Goal: Task Accomplishment & Management: Complete application form

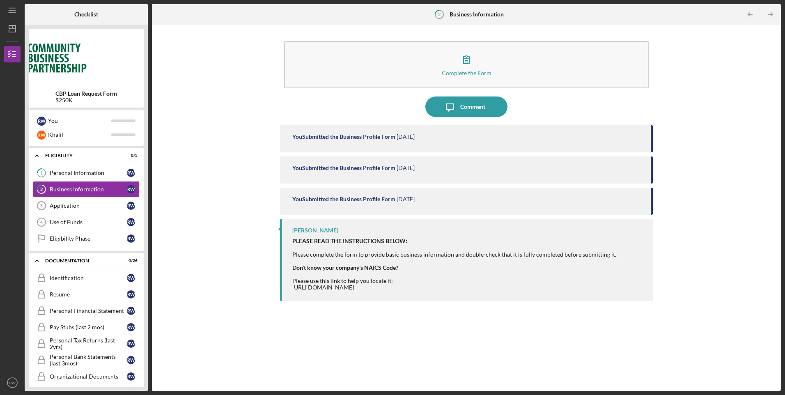
drag, startPoint x: 0, startPoint y: 0, endPoint x: 224, endPoint y: 345, distance: 411.1
click at [224, 345] on div "Complete the Form Form Icon/Message Comment You Submitted the Business Profile …" at bounding box center [466, 208] width 621 height 358
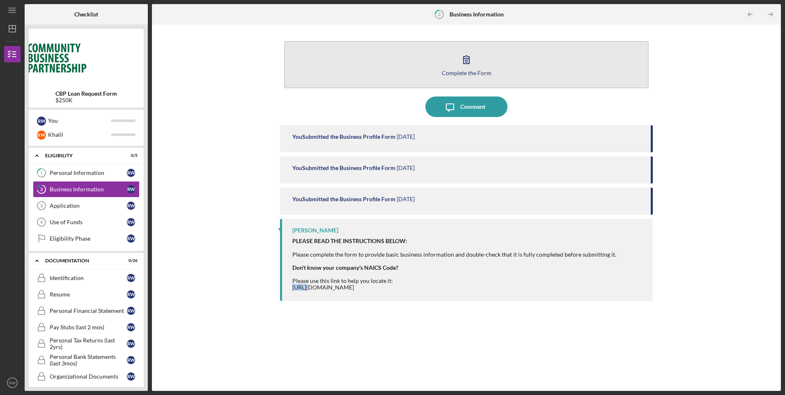
click at [419, 71] on button "Complete the Form Form" at bounding box center [466, 64] width 364 height 47
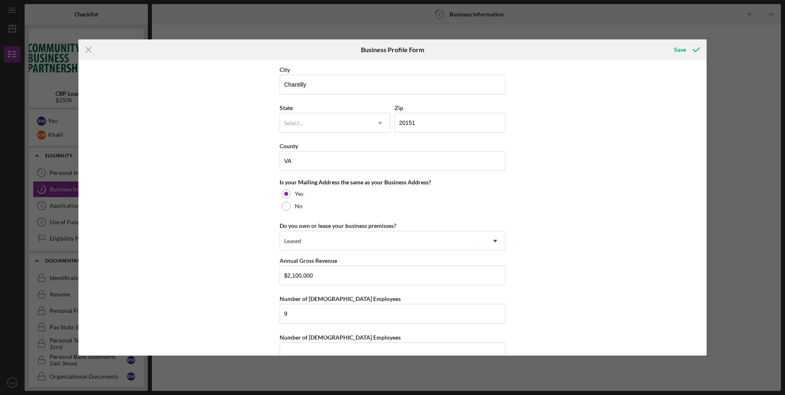
scroll to position [660, 0]
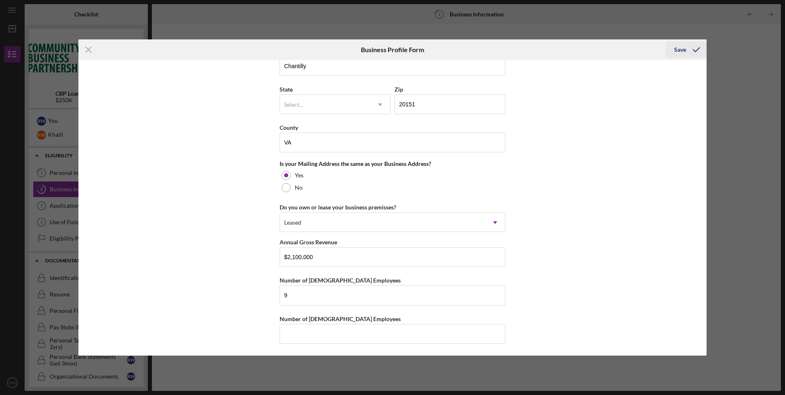
click at [680, 51] on div "Save" at bounding box center [680, 49] width 12 height 16
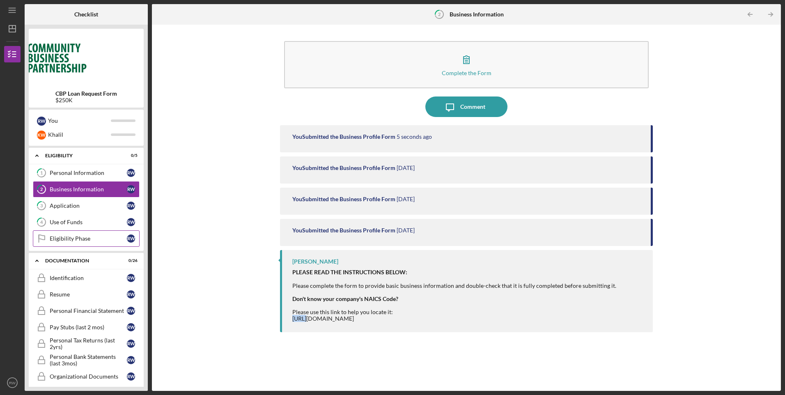
click at [93, 235] on link "Eligibility Phase Eligibility Phase R W" at bounding box center [86, 238] width 107 height 16
